Goal: Task Accomplishment & Management: Complete application form

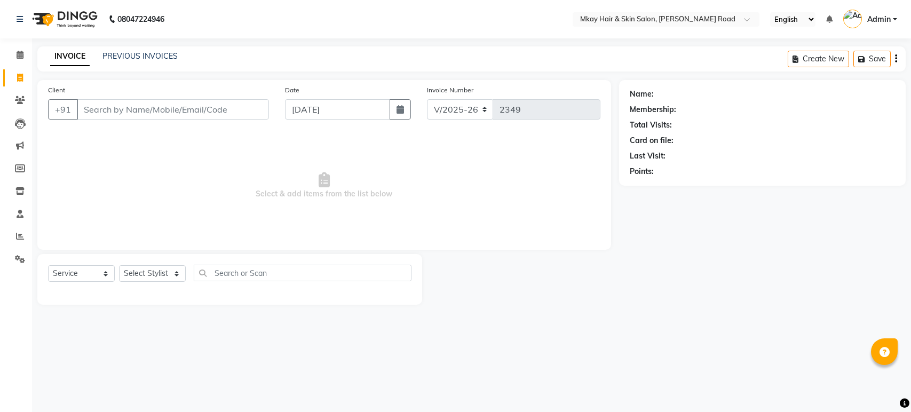
select select "5258"
select select "service"
click at [82, 105] on input "Client" at bounding box center [173, 109] width 192 height 20
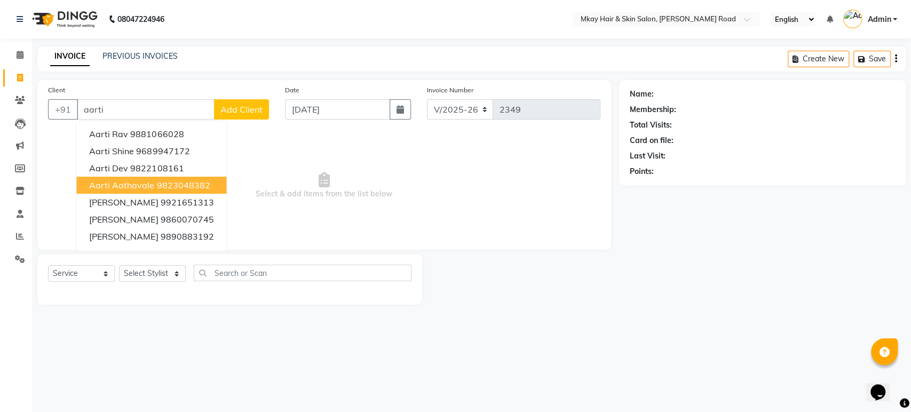
click at [119, 184] on span "aarti aathavale" at bounding box center [121, 185] width 65 height 11
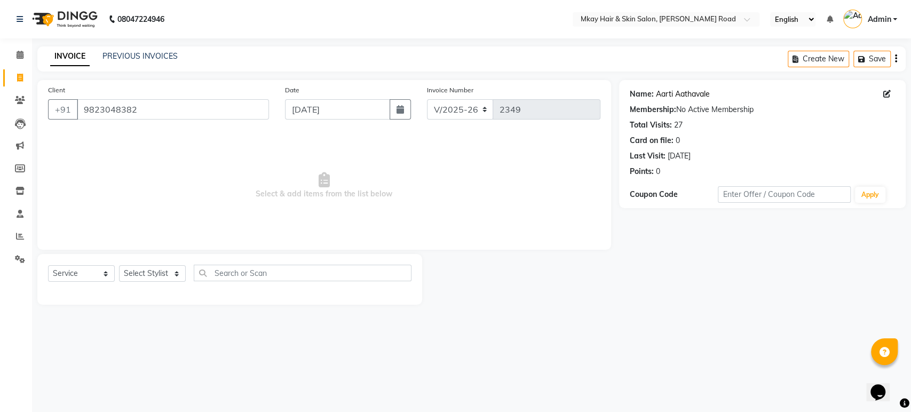
click at [671, 95] on link "Aarti Aathavale" at bounding box center [683, 94] width 54 height 11
click at [147, 109] on input "9823048382" at bounding box center [173, 109] width 192 height 20
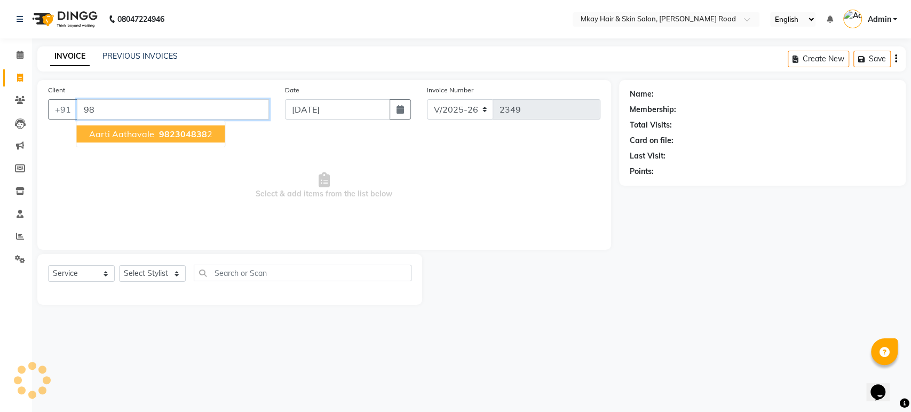
type input "9"
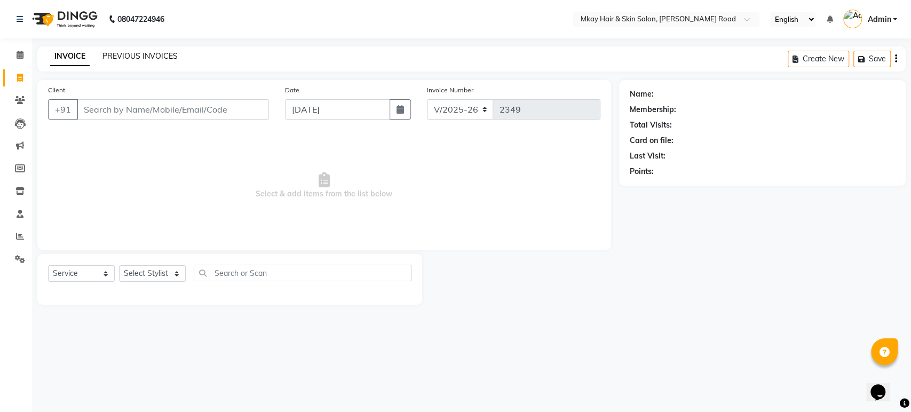
click at [139, 57] on link "PREVIOUS INVOICES" at bounding box center [140, 56] width 75 height 10
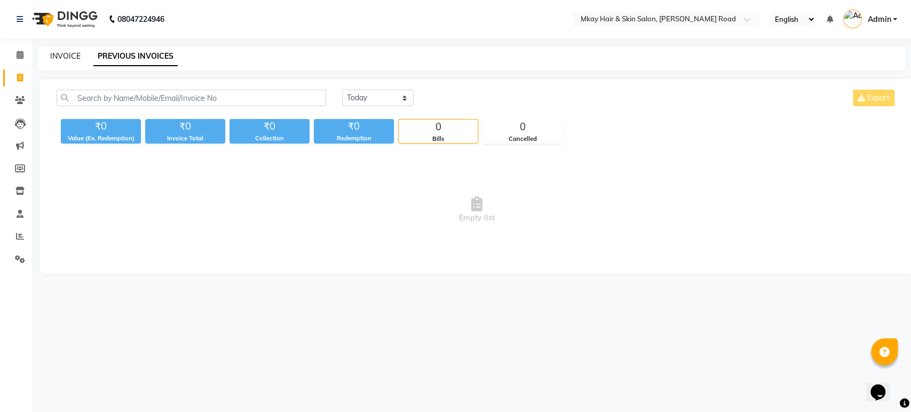
click at [51, 53] on link "INVOICE" at bounding box center [65, 56] width 30 height 10
select select "5258"
select select "service"
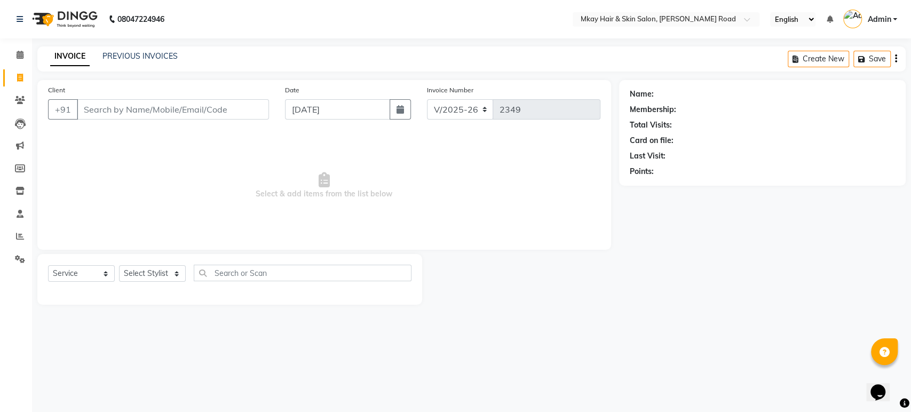
click at [97, 113] on input "Client" at bounding box center [173, 109] width 192 height 20
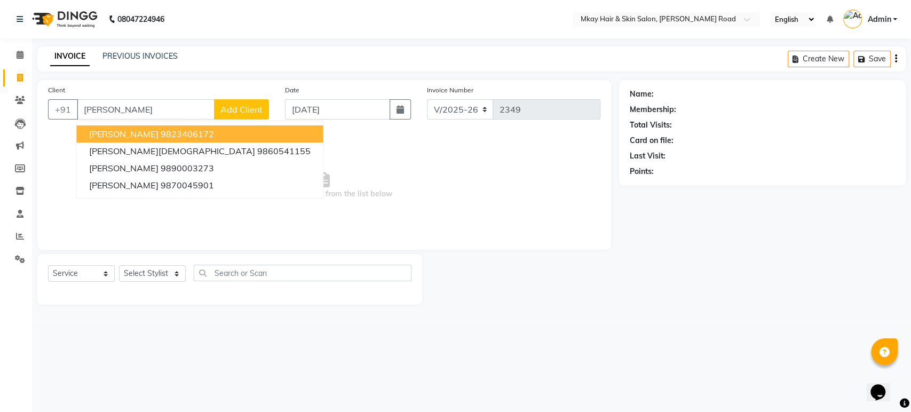
click at [116, 132] on span "pranjal barve" at bounding box center [123, 134] width 69 height 11
type input "9823406172"
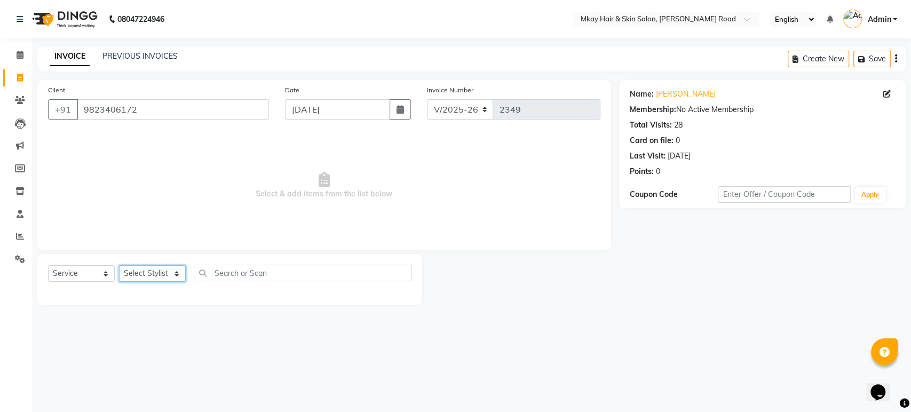
click at [128, 269] on select "Select Stylist aarti sathe Isha dixit Mangesh prashant Sambhaji Shyam Yogesh" at bounding box center [152, 273] width 67 height 17
select select "82666"
click at [119, 265] on select "Select Stylist aarti sathe Isha dixit Mangesh prashant Sambhaji Shyam Yogesh" at bounding box center [152, 273] width 67 height 17
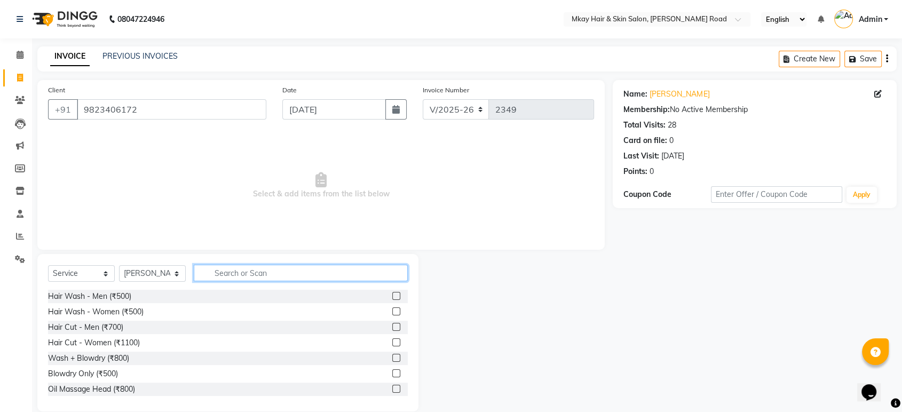
click at [240, 272] on input "text" at bounding box center [301, 273] width 214 height 17
type input "thr"
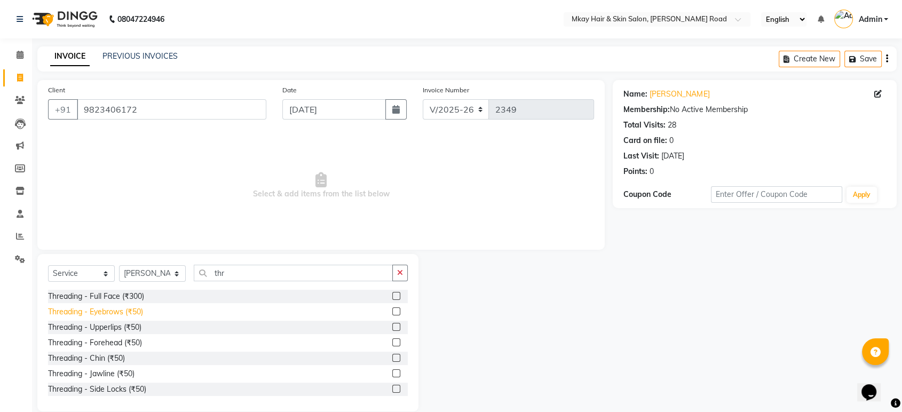
click at [98, 310] on div "Threading - Eyebrows (₹50)" at bounding box center [95, 311] width 95 height 11
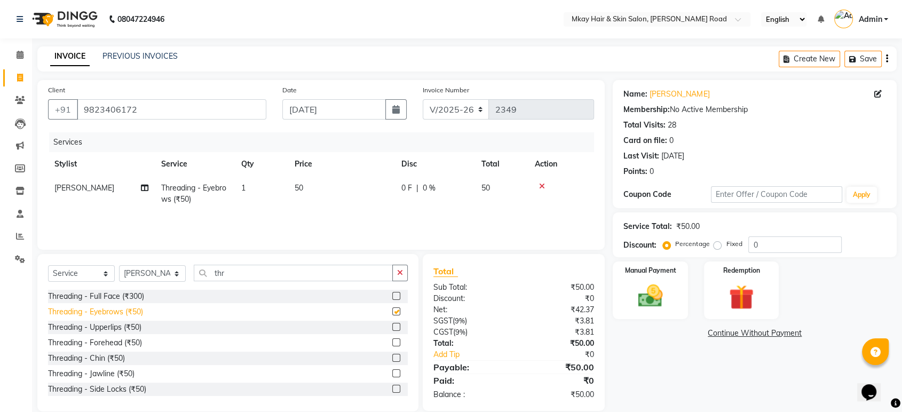
checkbox input "false"
click at [101, 329] on div "Threading - Upperlips (₹50)" at bounding box center [94, 327] width 93 height 11
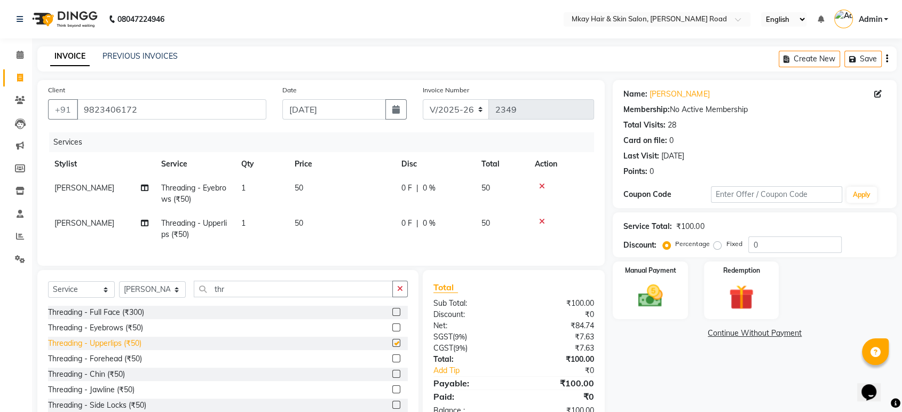
checkbox input "false"
click at [698, 287] on div "Manual Payment Redemption" at bounding box center [755, 291] width 300 height 58
click at [658, 282] on img at bounding box center [650, 296] width 42 height 30
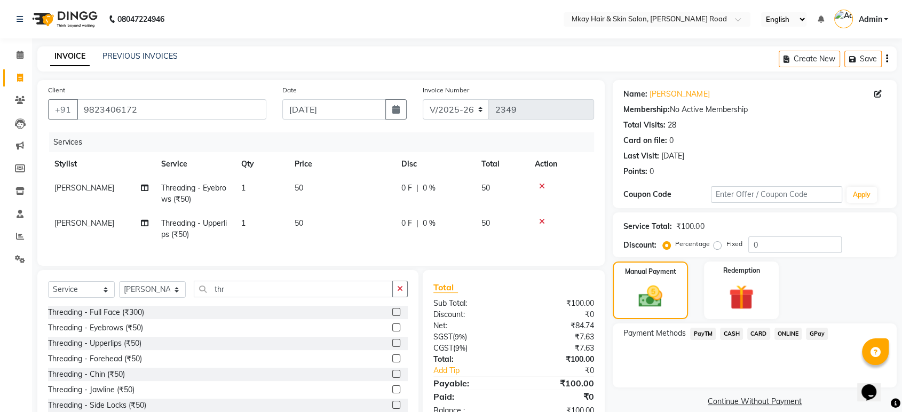
click at [729, 332] on span "CASH" at bounding box center [731, 334] width 23 height 12
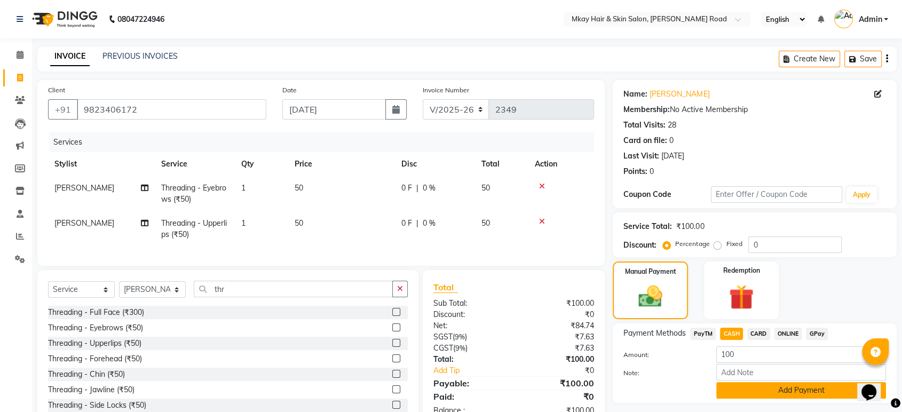
click at [735, 392] on button "Add Payment" at bounding box center [801, 390] width 170 height 17
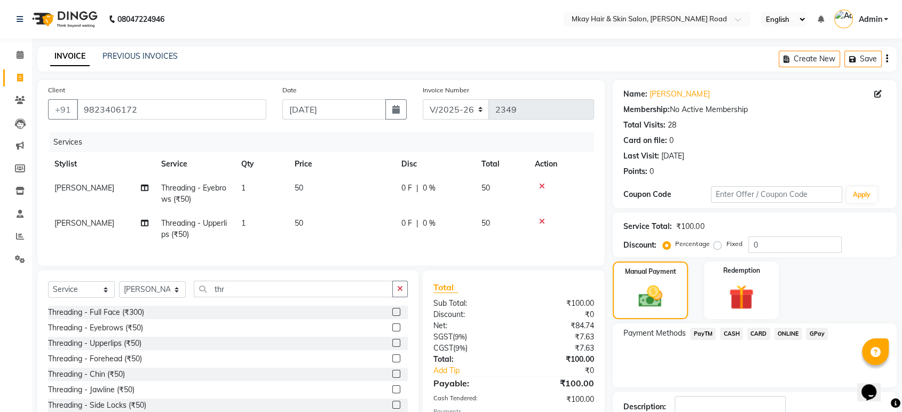
scroll to position [77, 0]
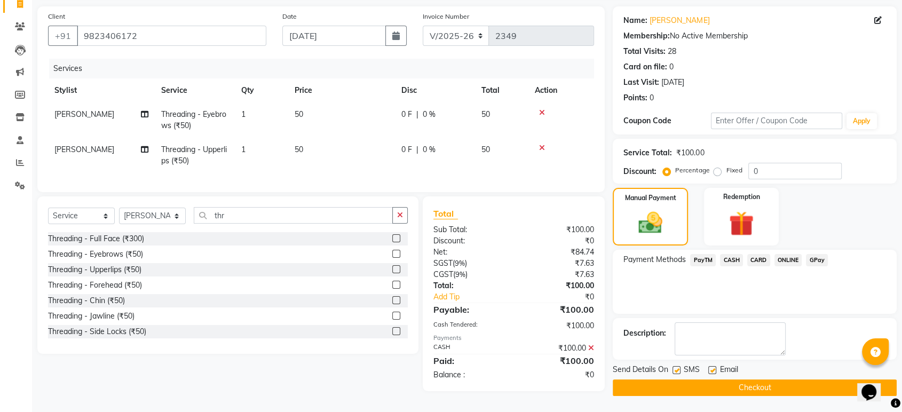
click at [713, 366] on label at bounding box center [712, 370] width 8 height 8
click at [713, 367] on input "checkbox" at bounding box center [711, 370] width 7 height 7
checkbox input "false"
click at [678, 366] on label at bounding box center [677, 370] width 8 height 8
click at [678, 367] on input "checkbox" at bounding box center [676, 370] width 7 height 7
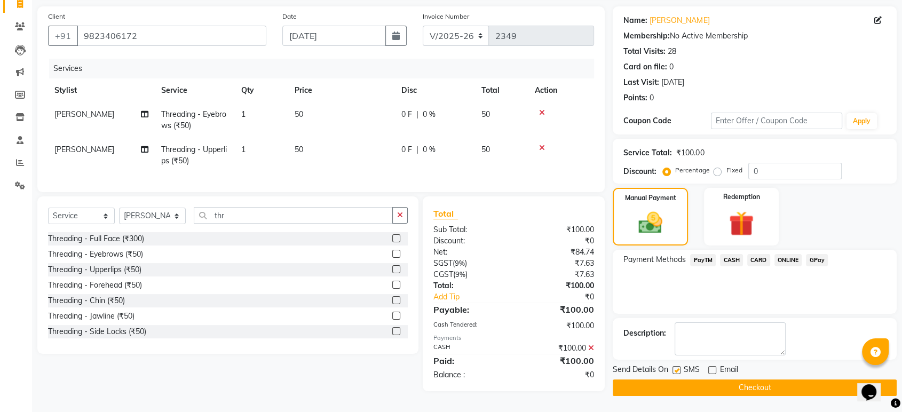
checkbox input "false"
click at [680, 380] on button "Checkout" at bounding box center [755, 388] width 284 height 17
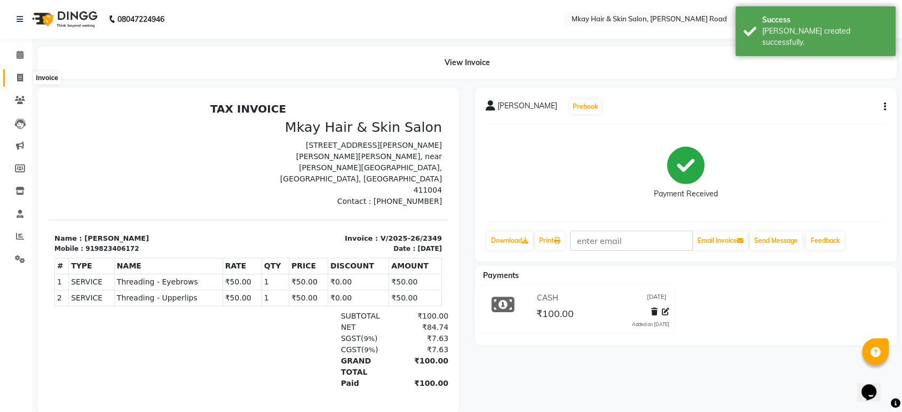
click at [20, 72] on span at bounding box center [20, 78] width 19 height 12
select select "5258"
select select "service"
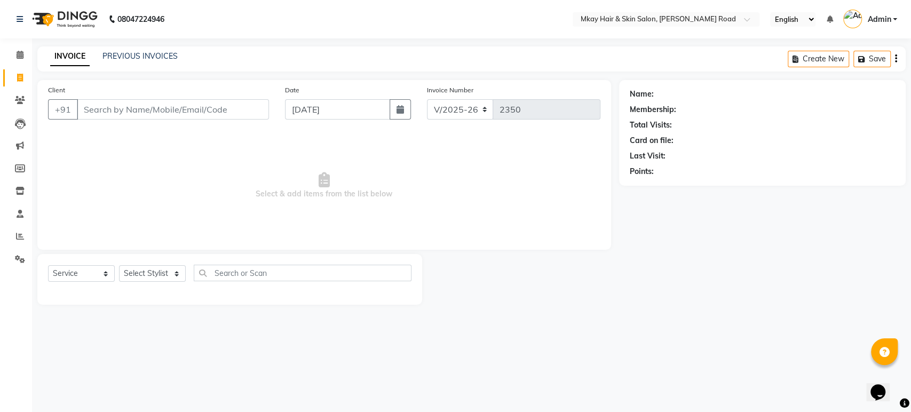
click at [154, 373] on div "08047224946 Select Location × Mkay Hair & Skin Salon, Prabhat Road English ENGL…" at bounding box center [455, 206] width 911 height 412
click at [178, 104] on input "Client" at bounding box center [173, 109] width 192 height 20
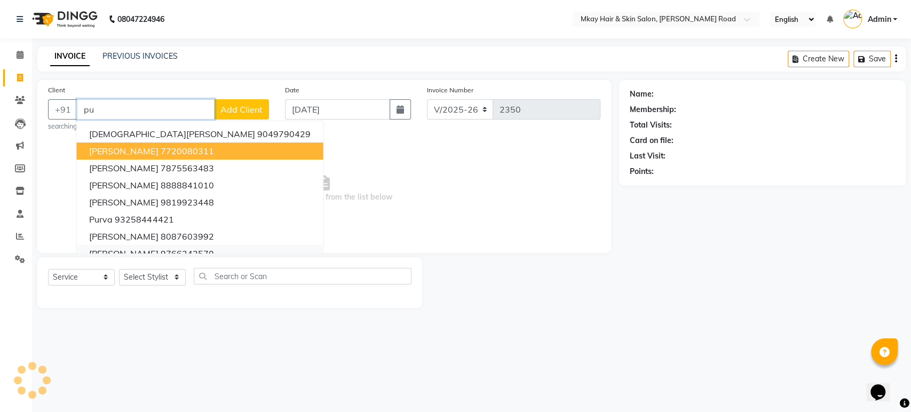
type input "p"
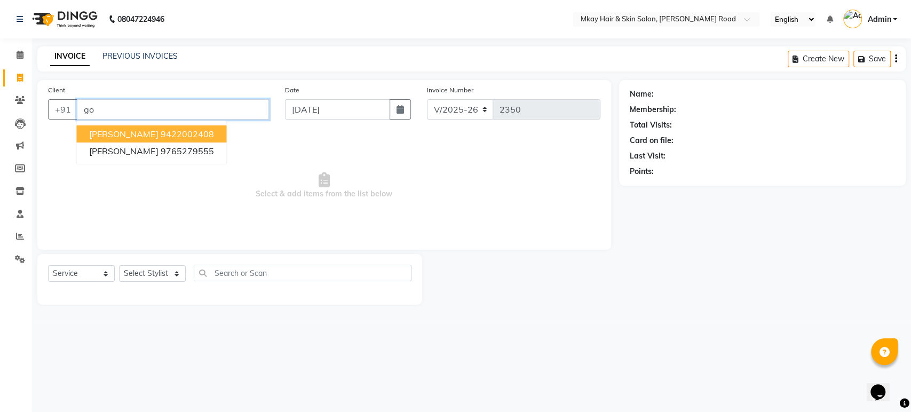
type input "g"
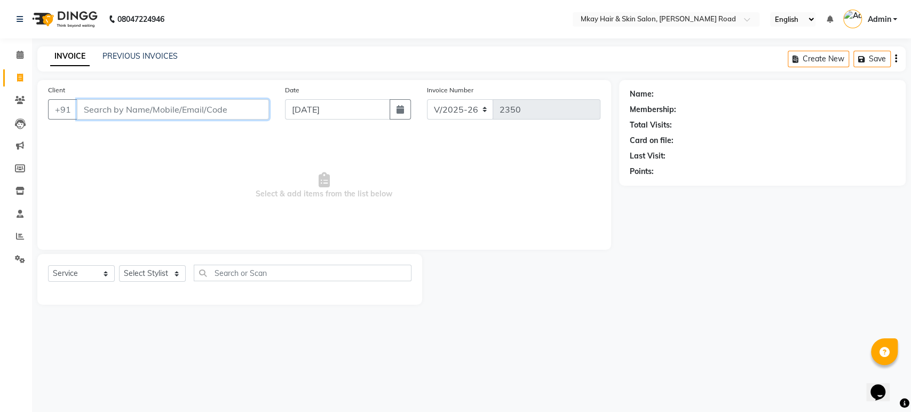
click at [107, 106] on input "Client" at bounding box center [173, 109] width 192 height 20
type input "p"
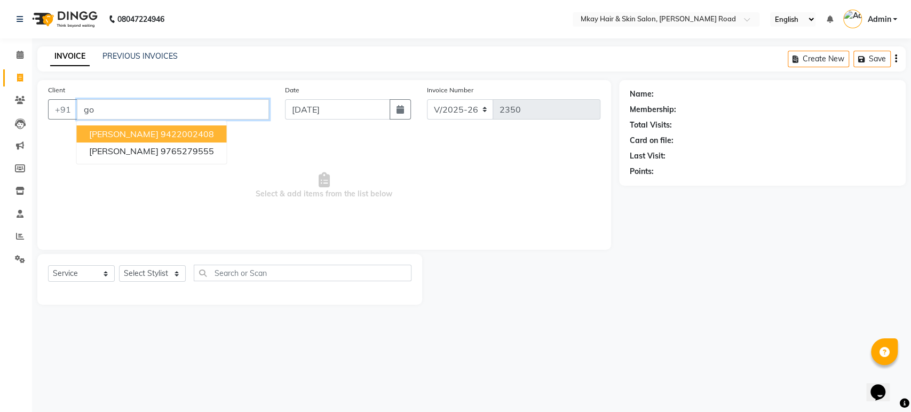
type input "g"
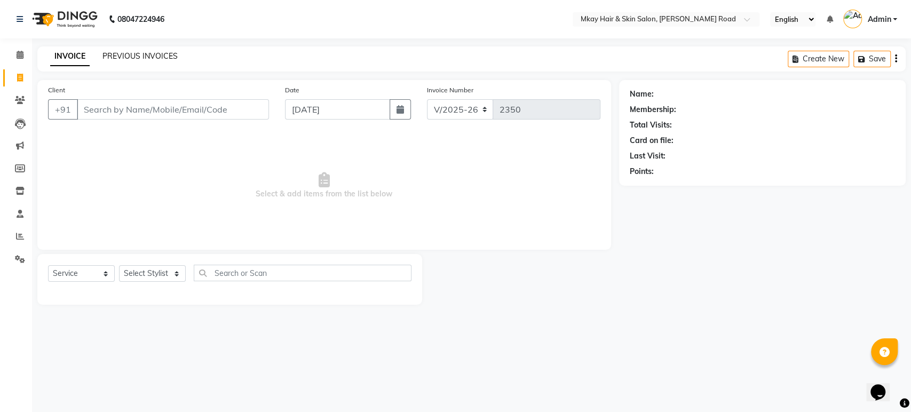
click at [162, 54] on link "PREVIOUS INVOICES" at bounding box center [140, 56] width 75 height 10
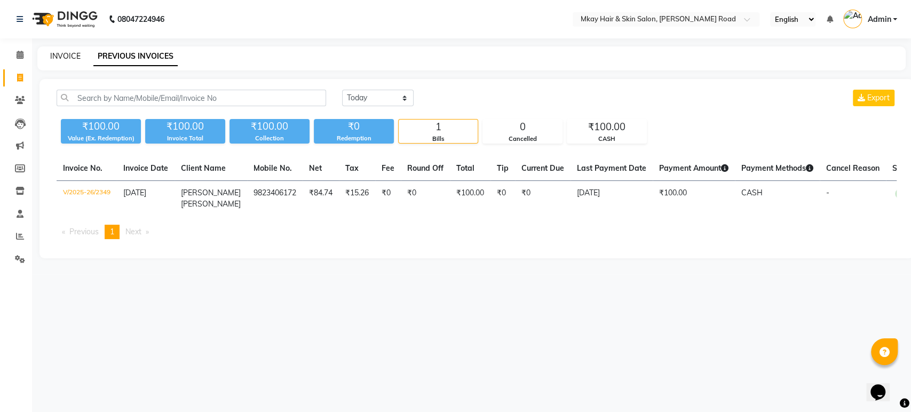
click at [54, 59] on link "INVOICE" at bounding box center [65, 56] width 30 height 10
select select "5258"
select select "service"
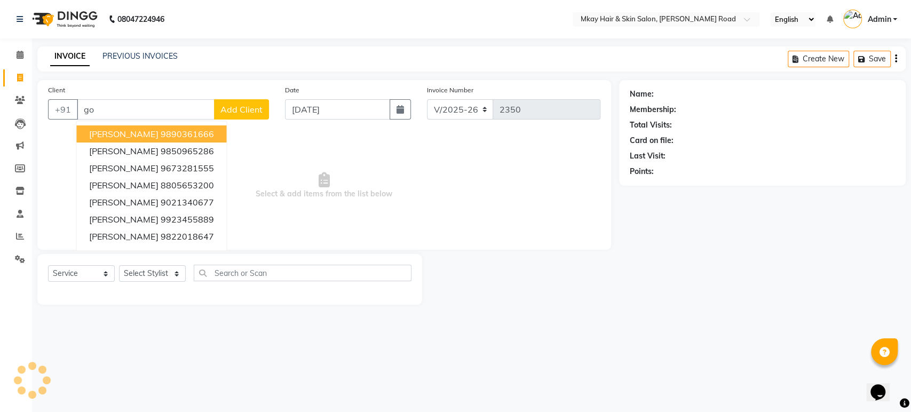
type input "g"
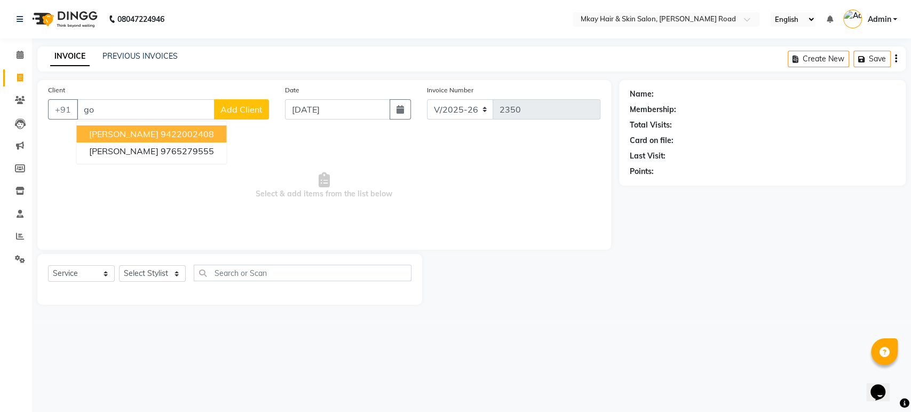
type input "g"
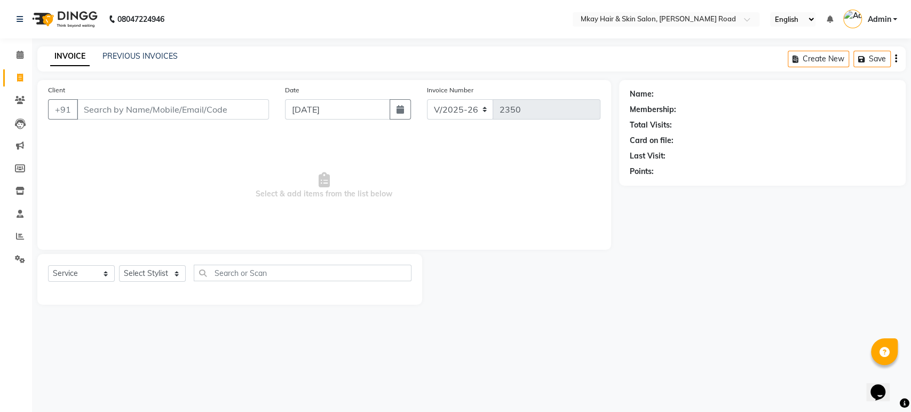
click at [147, 106] on input "Client" at bounding box center [173, 109] width 192 height 20
type input "9822976470"
click at [229, 108] on span "Add Client" at bounding box center [241, 109] width 42 height 11
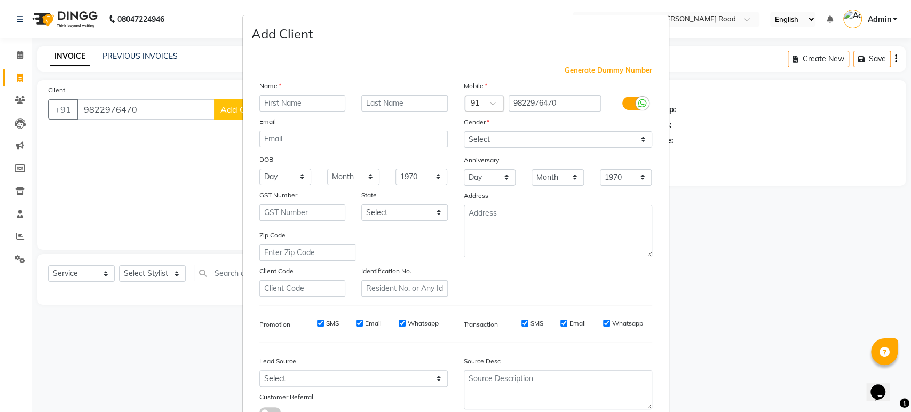
click at [278, 108] on input "text" at bounding box center [302, 103] width 86 height 17
type input "purva"
click at [371, 104] on input "text" at bounding box center [404, 103] width 86 height 17
type input "godabole"
click at [510, 131] on select "Select Male Female Other Prefer Not To Say" at bounding box center [558, 139] width 188 height 17
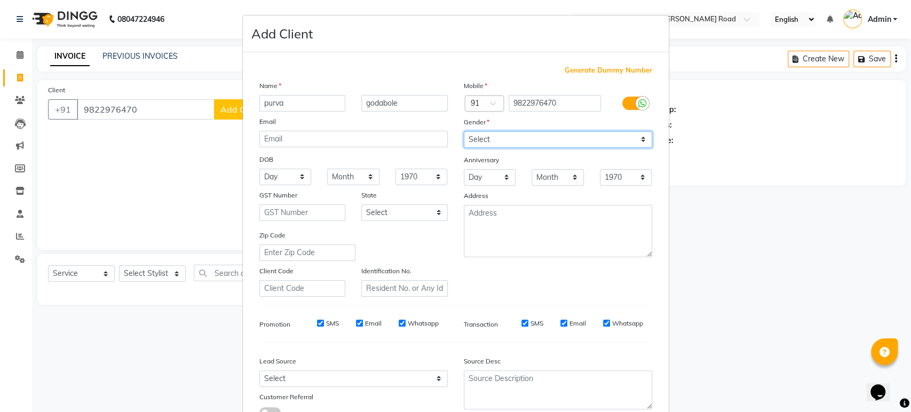
select select "[DEMOGRAPHIC_DATA]"
click at [464, 131] on select "Select Male Female Other Prefer Not To Say" at bounding box center [558, 139] width 188 height 17
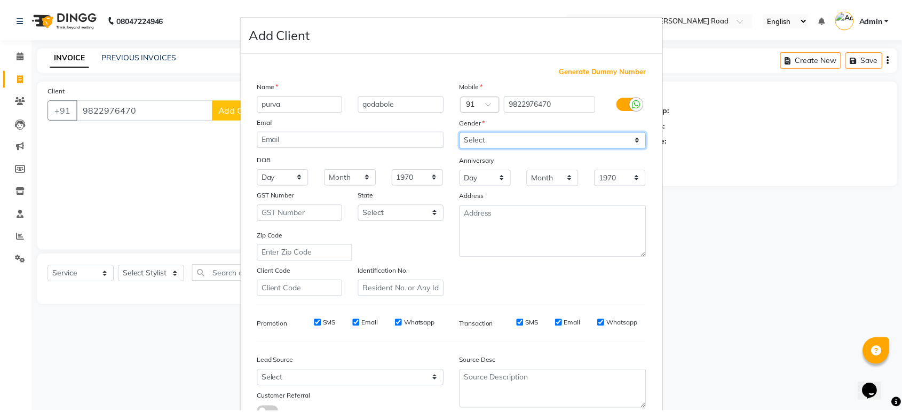
scroll to position [78, 0]
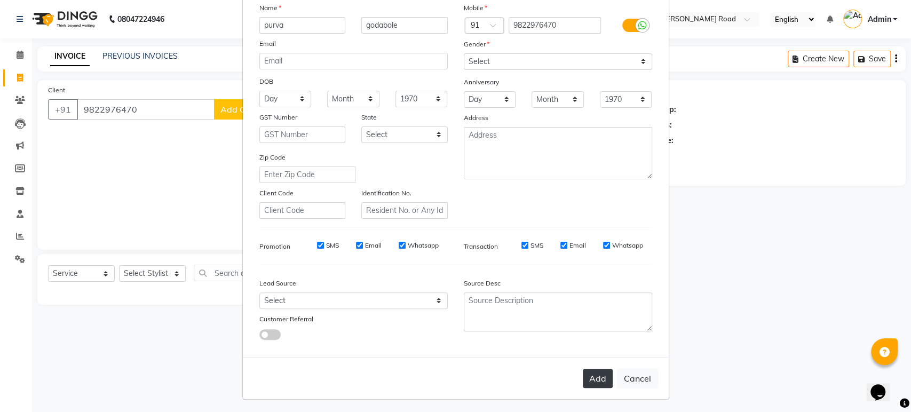
click at [593, 375] on button "Add" at bounding box center [598, 378] width 30 height 19
select select
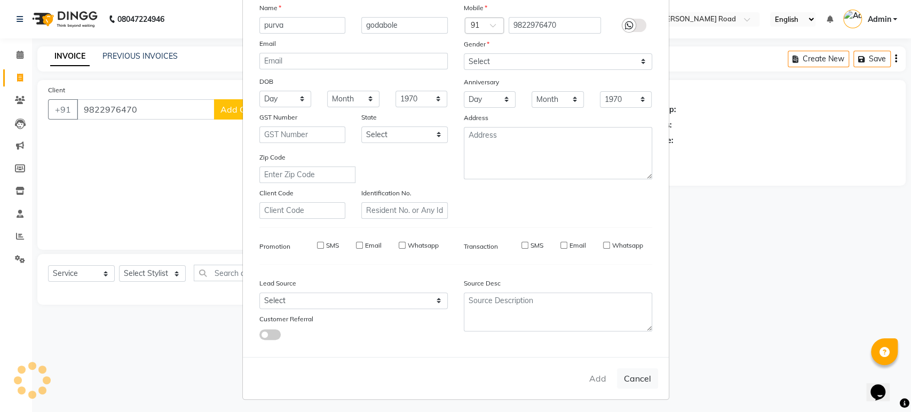
select select
checkbox input "false"
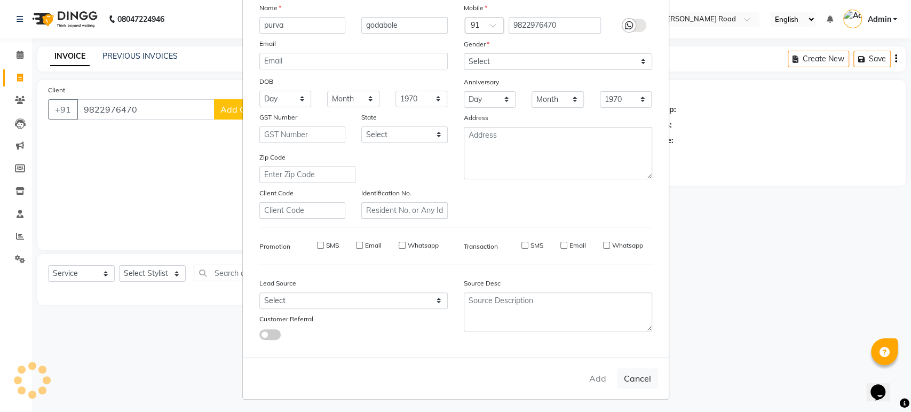
checkbox input "false"
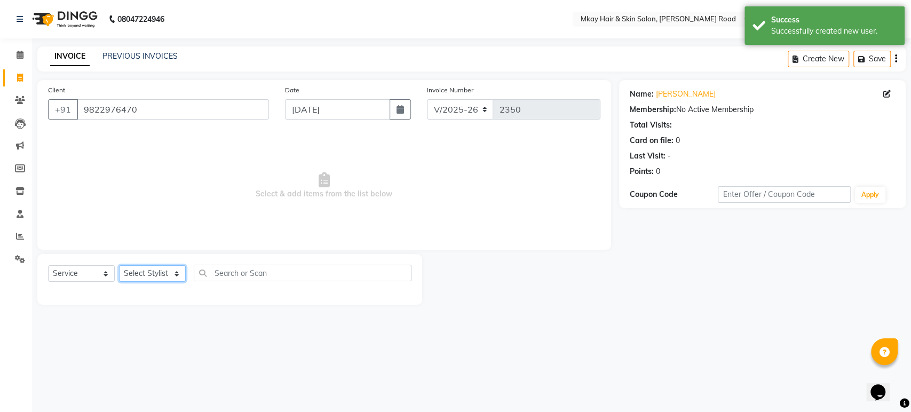
click at [132, 272] on select "Select Stylist aarti sathe Isha dixit Mangesh prashant Sambhaji Shyam Yogesh" at bounding box center [152, 273] width 67 height 17
select select "38226"
click at [119, 265] on select "Select Stylist aarti sathe Isha dixit Mangesh prashant Sambhaji Shyam Yogesh" at bounding box center [152, 273] width 67 height 17
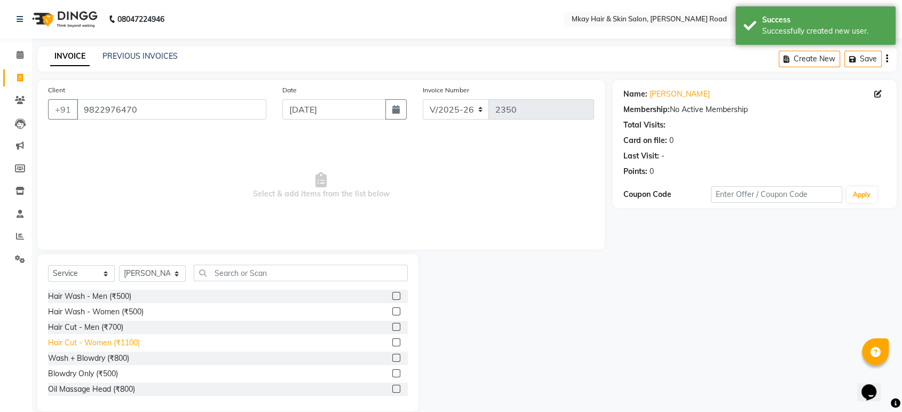
click at [84, 337] on div "Hair Cut - Women (₹1100)" at bounding box center [94, 342] width 92 height 11
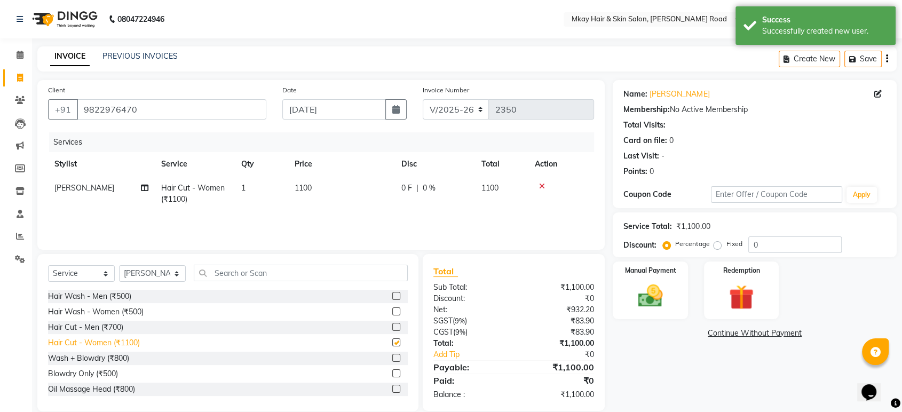
checkbox input "false"
click at [627, 283] on div "Manual Payment" at bounding box center [651, 291] width 78 height 60
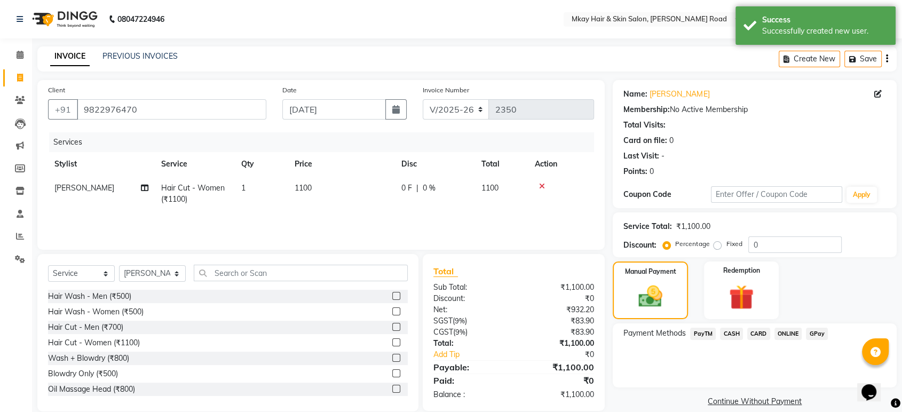
click at [814, 337] on span "GPay" at bounding box center [817, 334] width 22 height 12
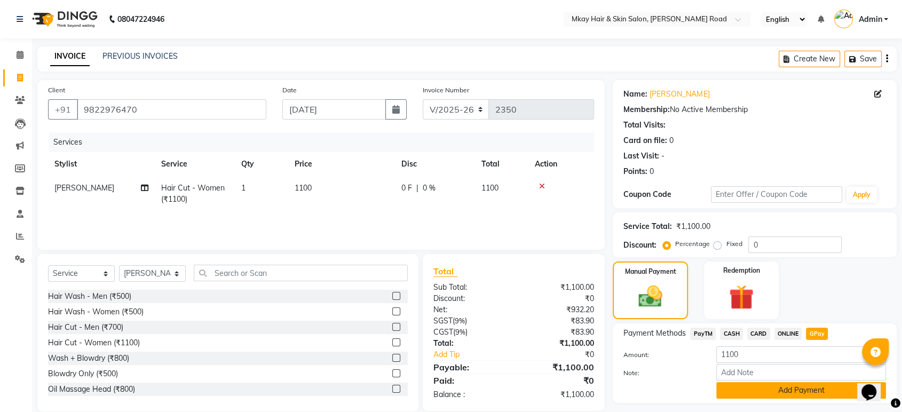
click at [809, 387] on button "Add Payment" at bounding box center [801, 390] width 170 height 17
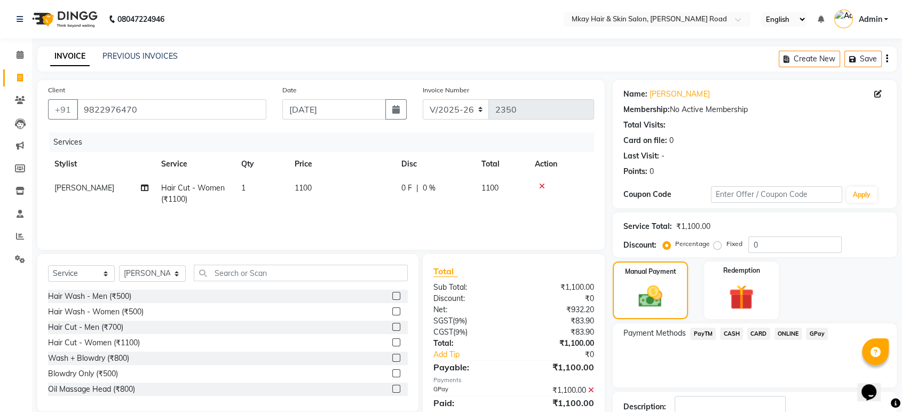
scroll to position [73, 0]
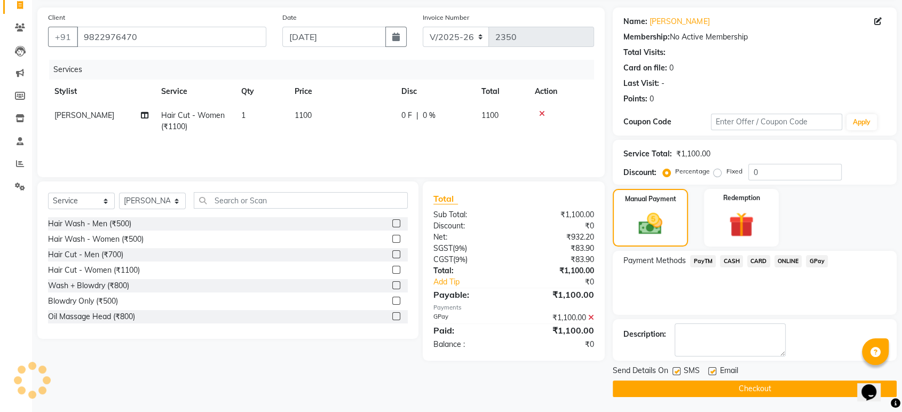
click at [711, 369] on label at bounding box center [712, 371] width 8 height 8
click at [711, 369] on input "checkbox" at bounding box center [711, 371] width 7 height 7
checkbox input "false"
click at [675, 369] on label at bounding box center [677, 371] width 8 height 8
click at [675, 369] on input "checkbox" at bounding box center [676, 371] width 7 height 7
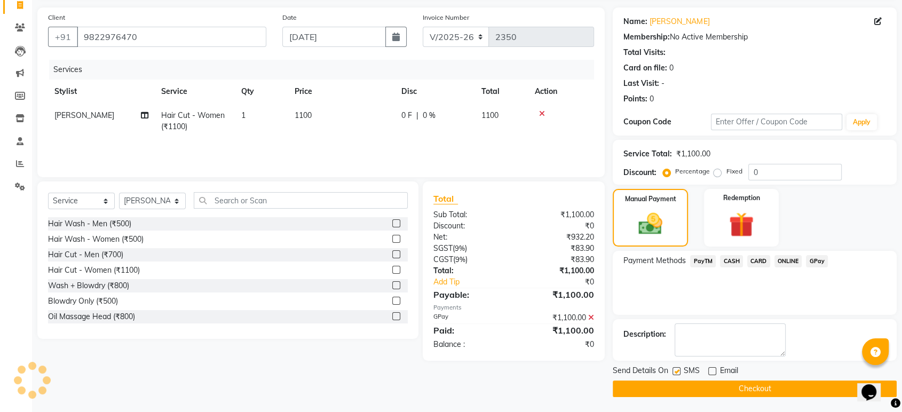
checkbox input "false"
click at [688, 388] on button "Checkout" at bounding box center [755, 389] width 284 height 17
click at [704, 384] on button "Checkout" at bounding box center [755, 389] width 284 height 17
click at [746, 383] on button "Checkout" at bounding box center [755, 389] width 284 height 17
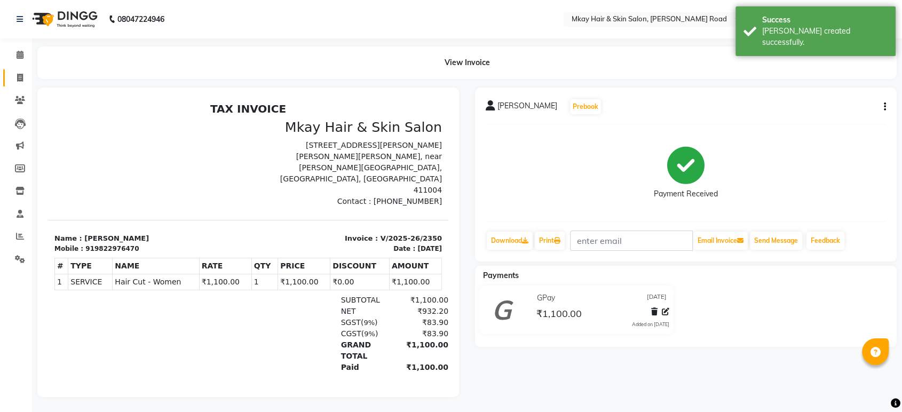
click at [13, 70] on link "Invoice" at bounding box center [16, 78] width 26 height 18
select select "service"
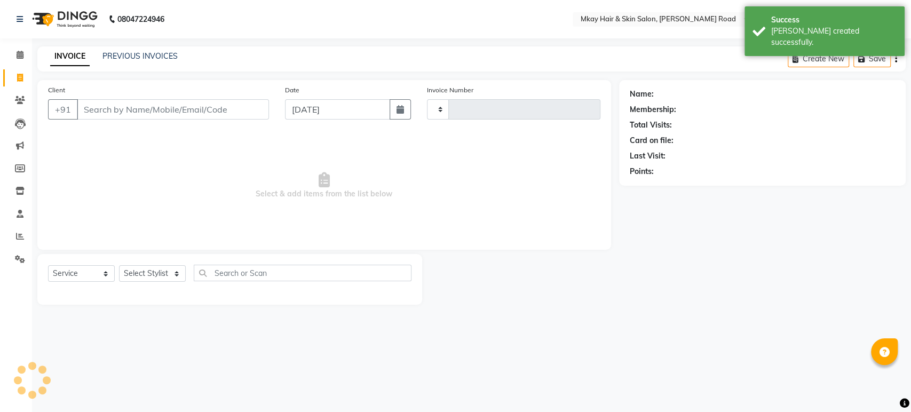
type input "2351"
select select "5258"
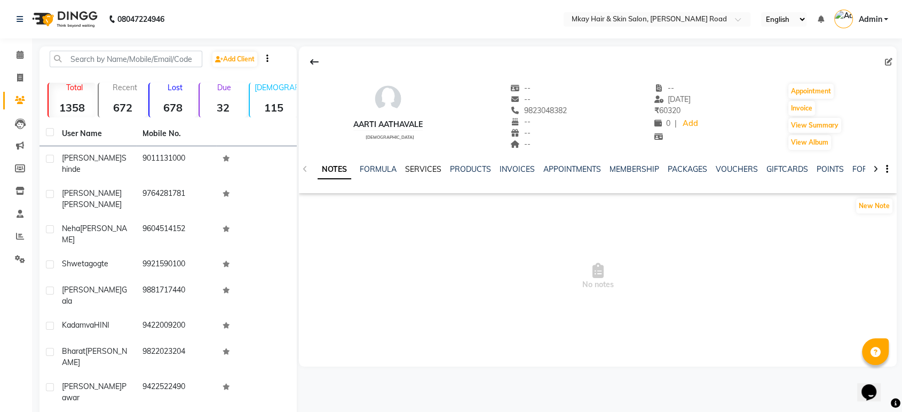
click at [424, 166] on link "SERVICES" at bounding box center [423, 169] width 36 height 10
